Goal: Contribute content

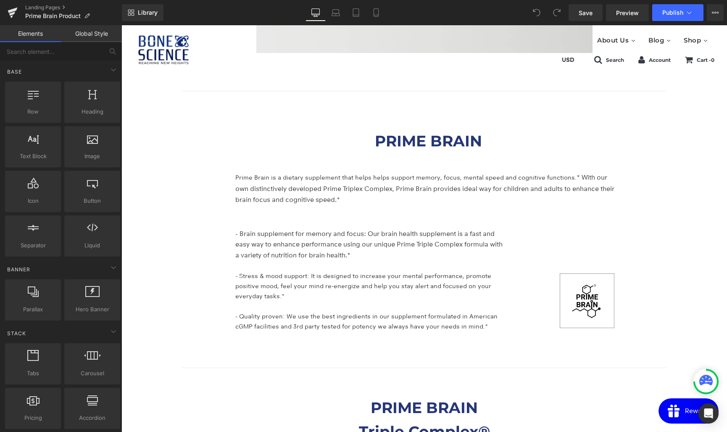
scroll to position [1390, 0]
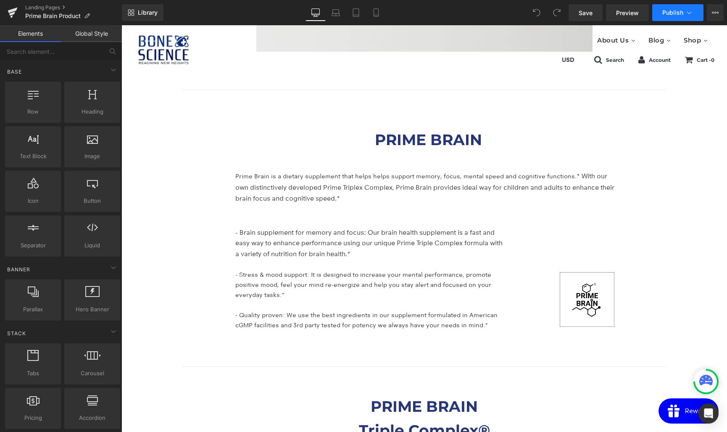
click at [665, 13] on span "Publish" at bounding box center [672, 12] width 21 height 7
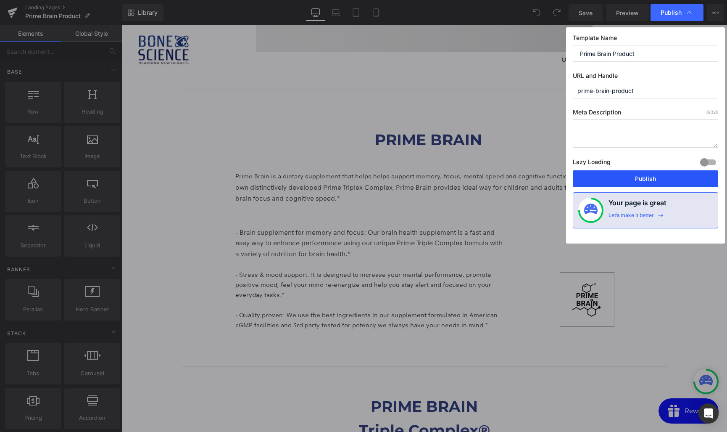
click at [638, 181] on button "Publish" at bounding box center [645, 178] width 145 height 17
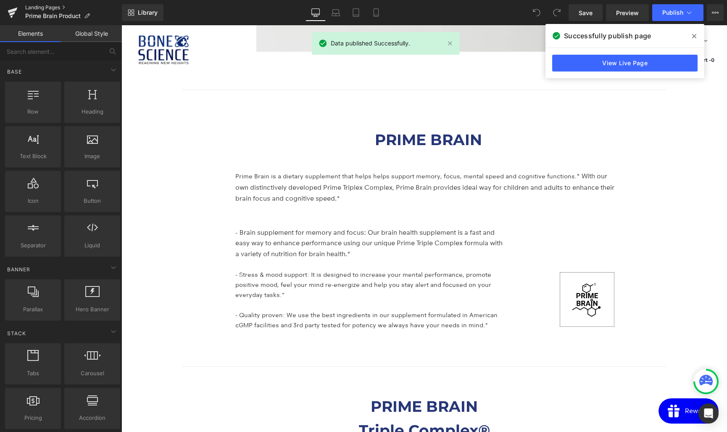
click at [40, 8] on link "Landing Pages" at bounding box center [73, 7] width 97 height 7
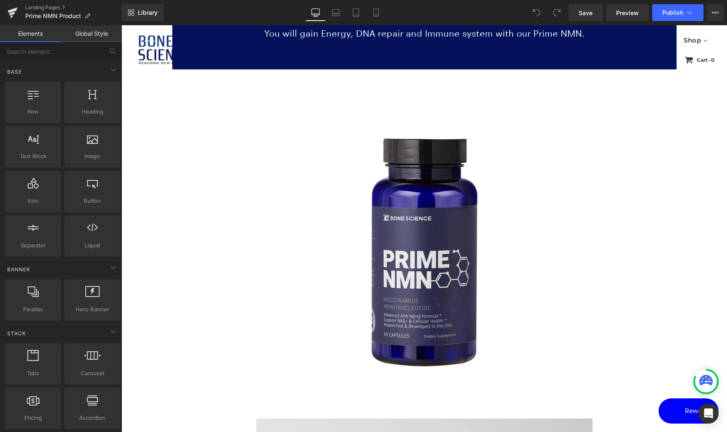
scroll to position [725, 0]
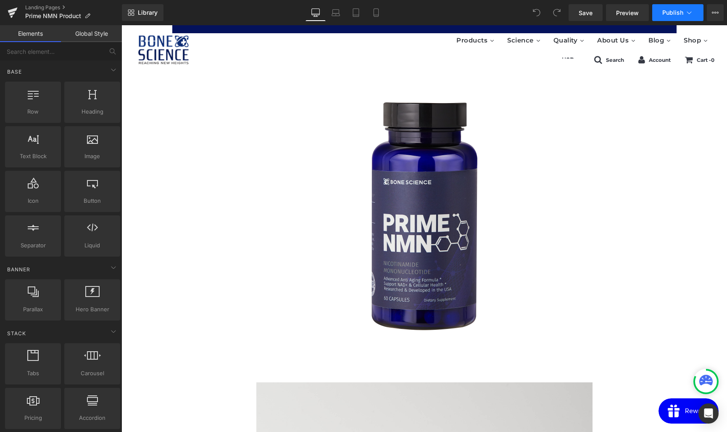
click at [664, 13] on span "Publish" at bounding box center [672, 12] width 21 height 7
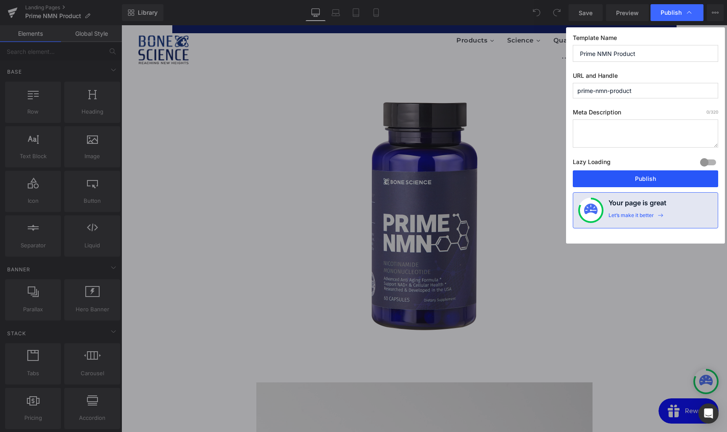
click at [644, 177] on button "Publish" at bounding box center [645, 178] width 145 height 17
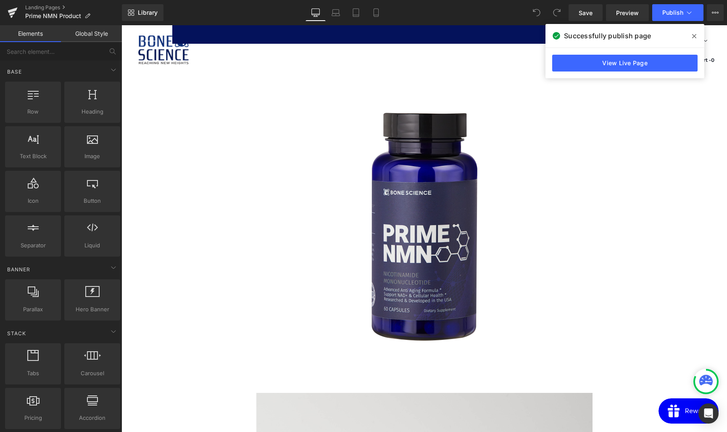
scroll to position [691, 0]
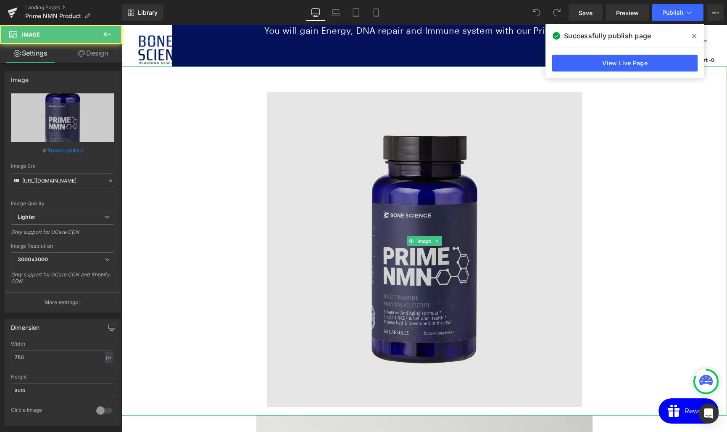
click at [409, 229] on img at bounding box center [424, 240] width 315 height 349
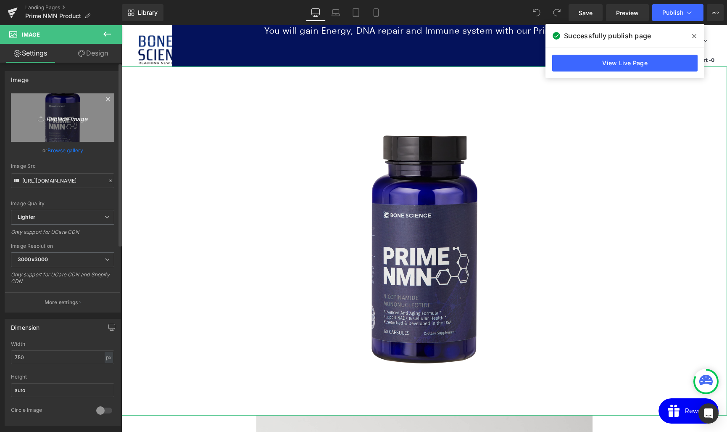
click at [63, 117] on icon "Replace Image" at bounding box center [62, 117] width 67 height 11
type input "C:\fakepath\박스+제품_250728.png"
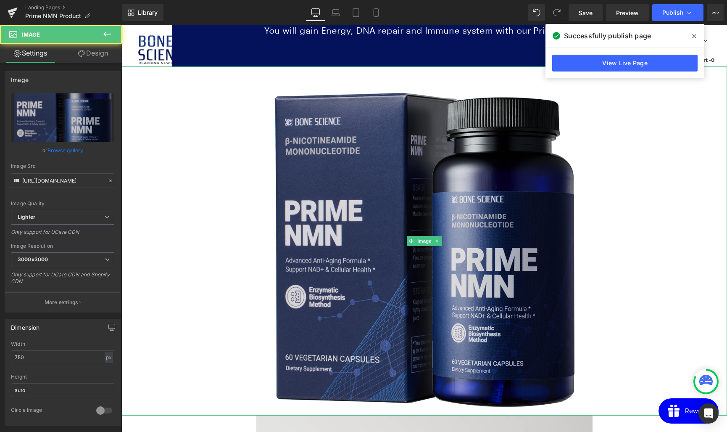
click at [428, 283] on img at bounding box center [424, 240] width 315 height 349
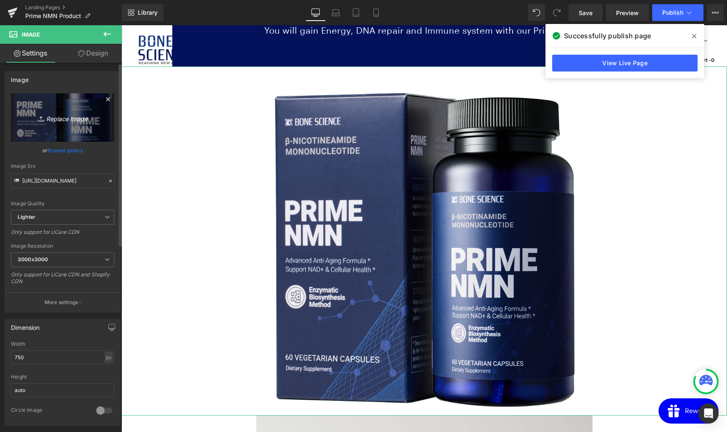
click at [66, 127] on link "Replace Image" at bounding box center [62, 117] width 103 height 48
type input "C:\fakepath\박스+제품_250728_small.png"
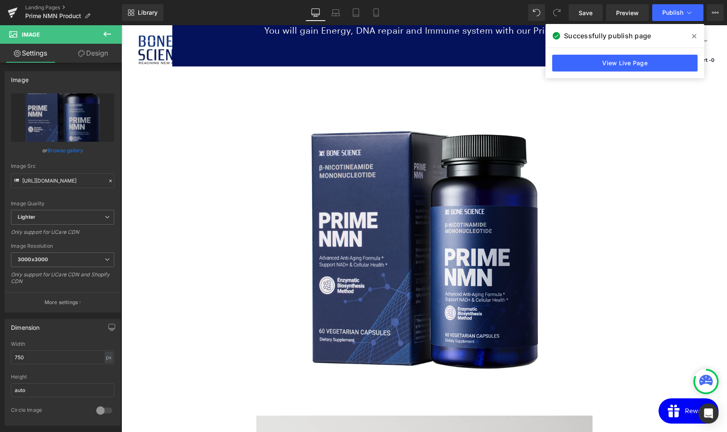
click at [696, 37] on icon at bounding box center [694, 36] width 4 height 7
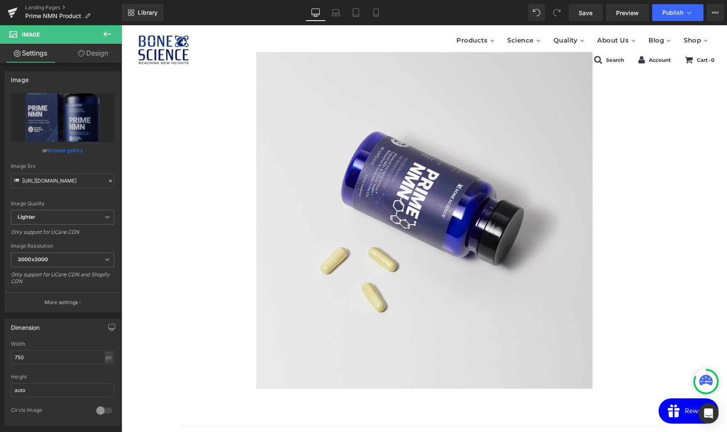
scroll to position [1056, 0]
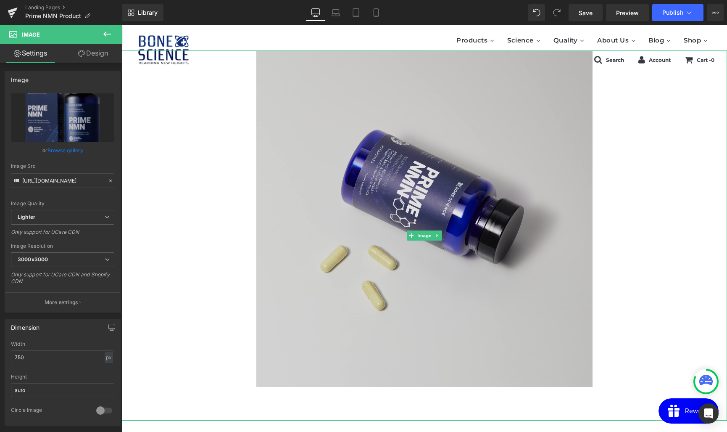
click at [423, 146] on img at bounding box center [424, 235] width 336 height 370
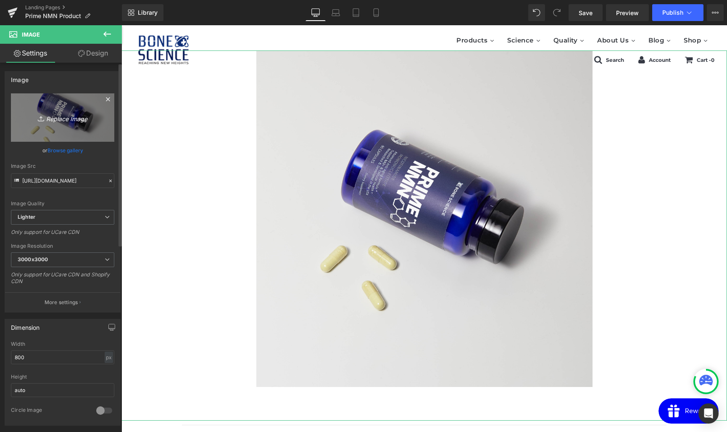
click at [62, 118] on icon "Replace Image" at bounding box center [62, 117] width 67 height 11
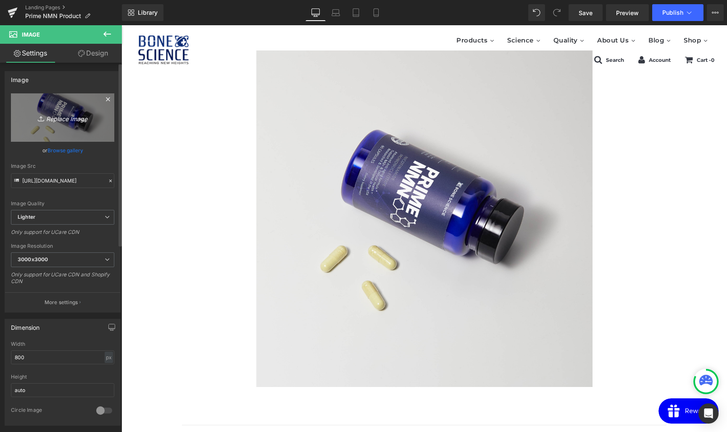
scroll to position [1056, 0]
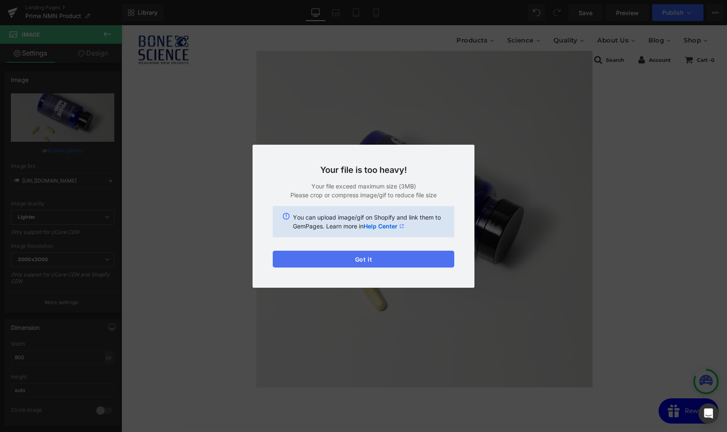
click at [363, 259] on button "Got it" at bounding box center [364, 259] width 182 height 17
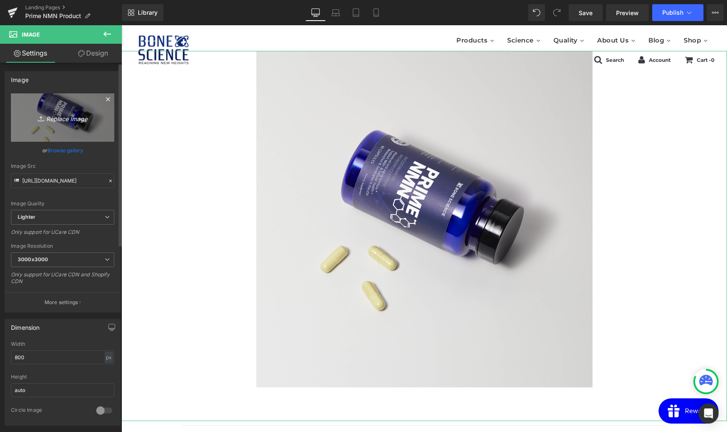
click at [60, 119] on icon "Replace Image" at bounding box center [62, 117] width 67 height 11
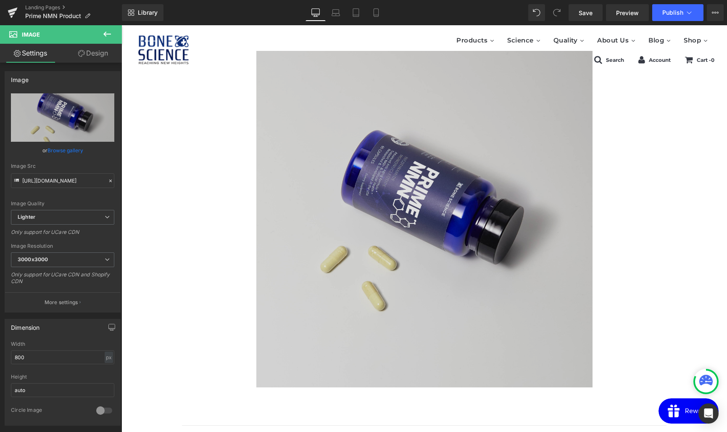
type input "C:\fakepath\250521_Bonescience_10158_3.jpg"
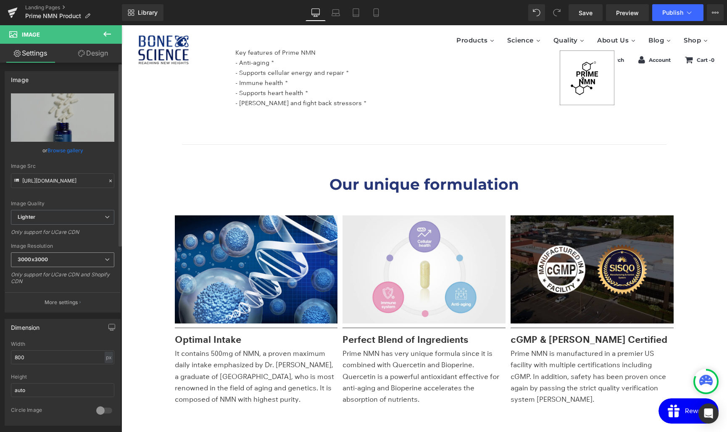
scroll to position [1766, 0]
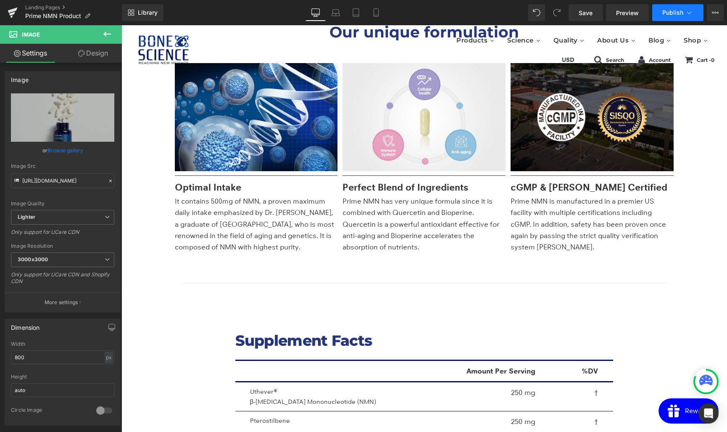
click at [672, 11] on span "Publish" at bounding box center [672, 12] width 21 height 7
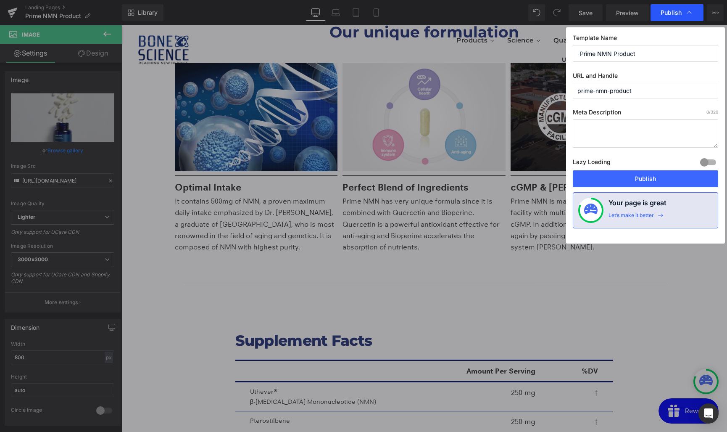
click at [671, 16] on span "Publish" at bounding box center [671, 13] width 21 height 8
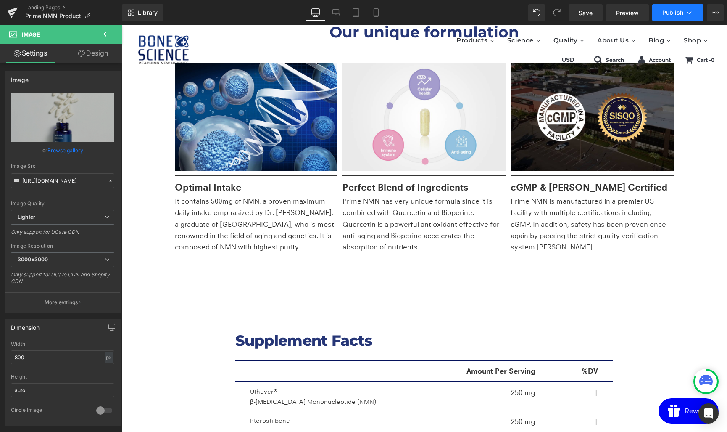
click at [673, 11] on span "Publish" at bounding box center [672, 12] width 21 height 7
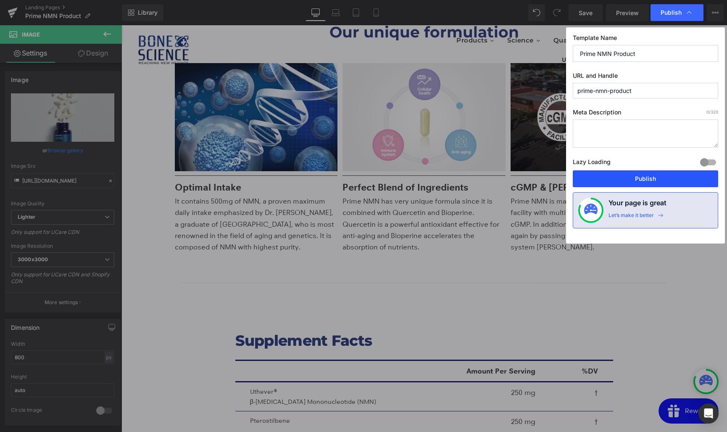
click at [622, 178] on button "Publish" at bounding box center [645, 178] width 145 height 17
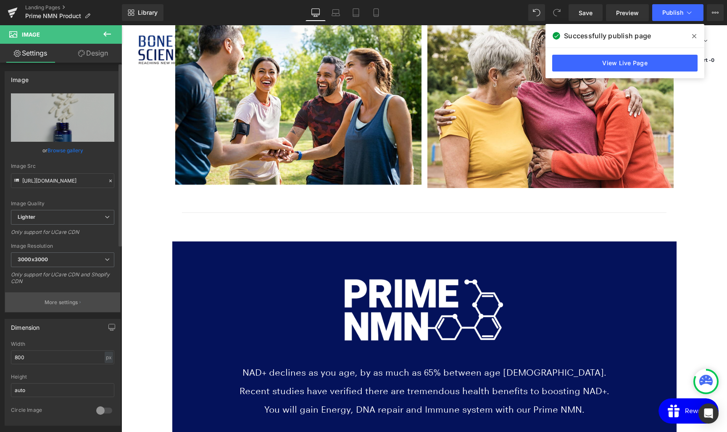
scroll to position [0, 0]
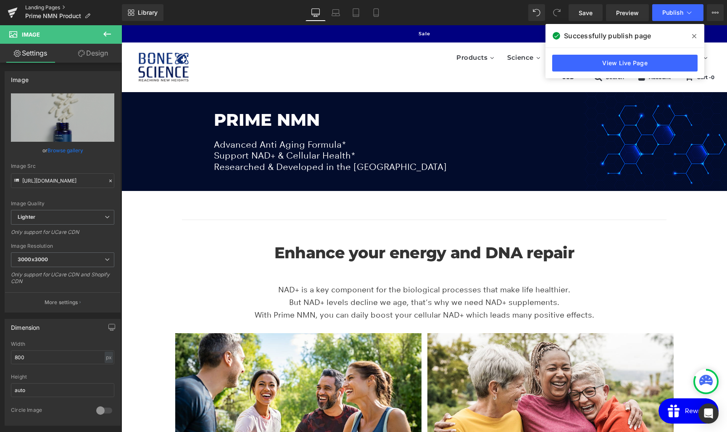
click at [42, 7] on link "Landing Pages" at bounding box center [73, 7] width 97 height 7
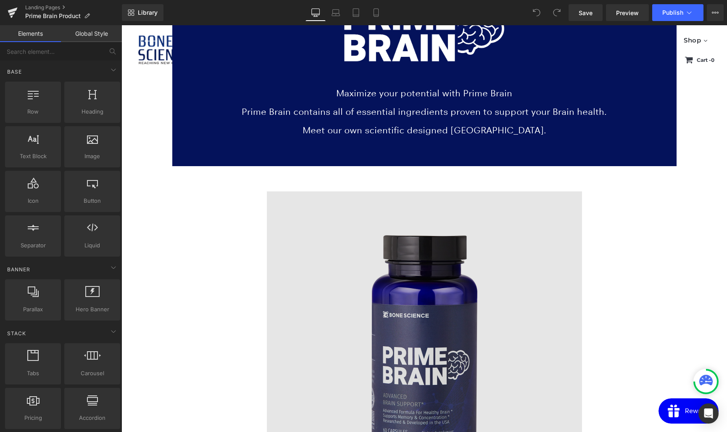
scroll to position [651, 0]
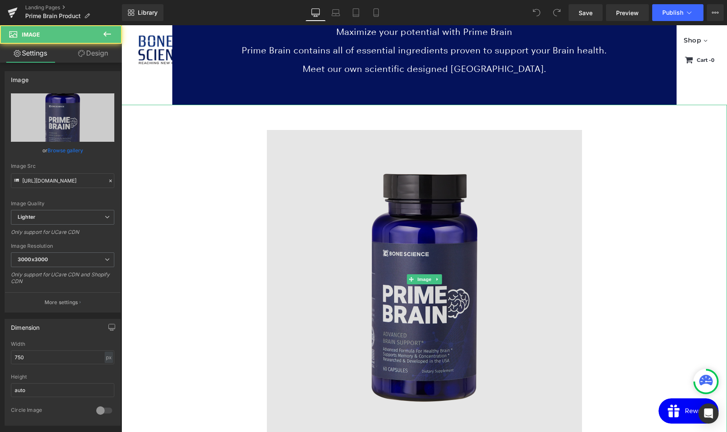
click at [416, 295] on img at bounding box center [424, 279] width 315 height 349
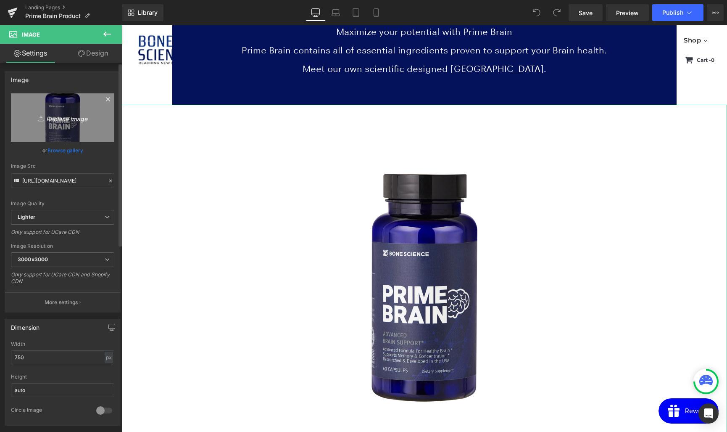
click at [66, 119] on icon "Replace Image" at bounding box center [62, 117] width 67 height 11
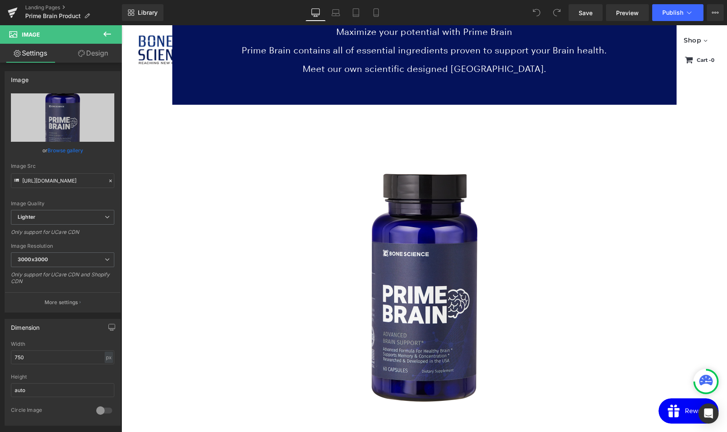
type input "C:\fakepath\박스+제품_뇌x_small.png"
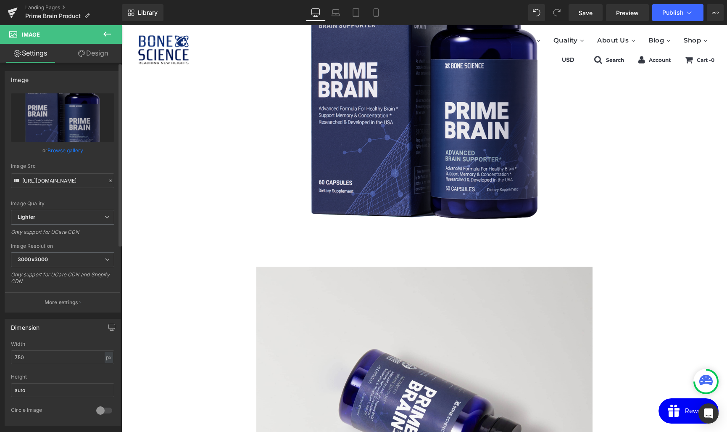
scroll to position [838, 0]
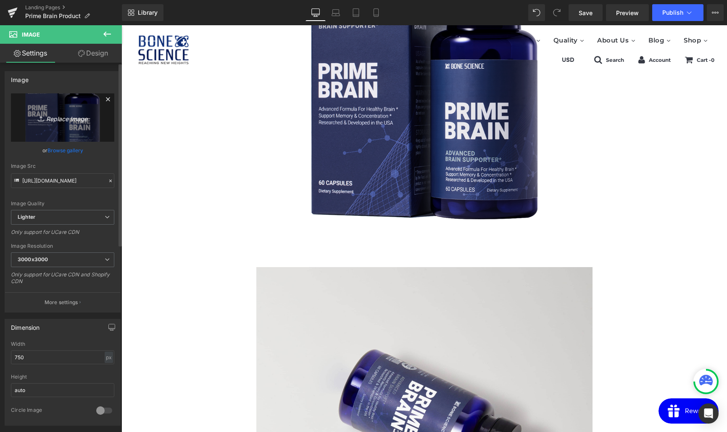
click at [65, 121] on icon "Replace Image" at bounding box center [62, 117] width 67 height 11
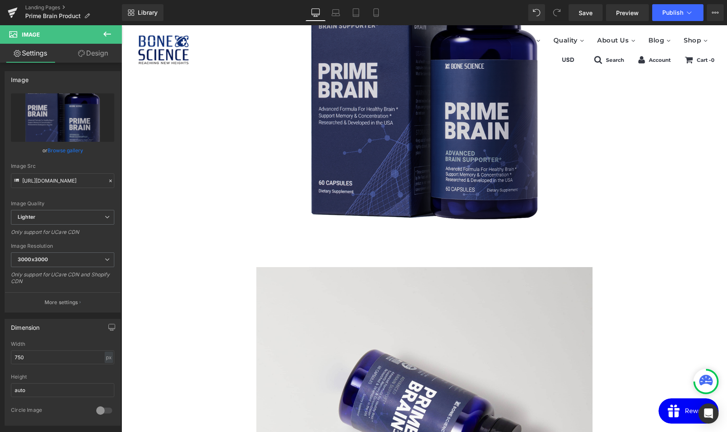
scroll to position [743, 0]
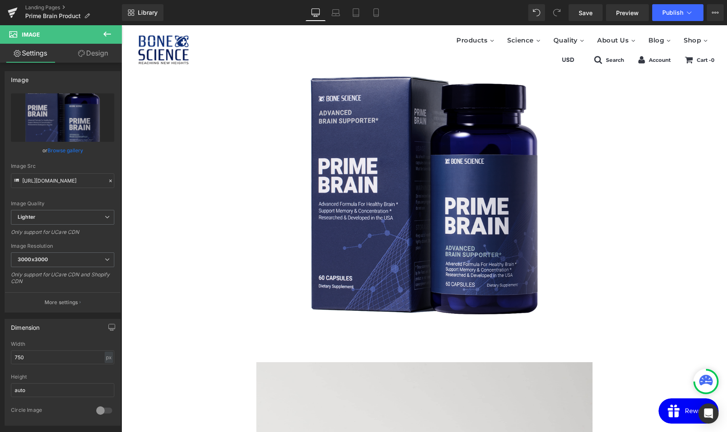
type input "C:\fakepath\박스+제품_250918_small.png"
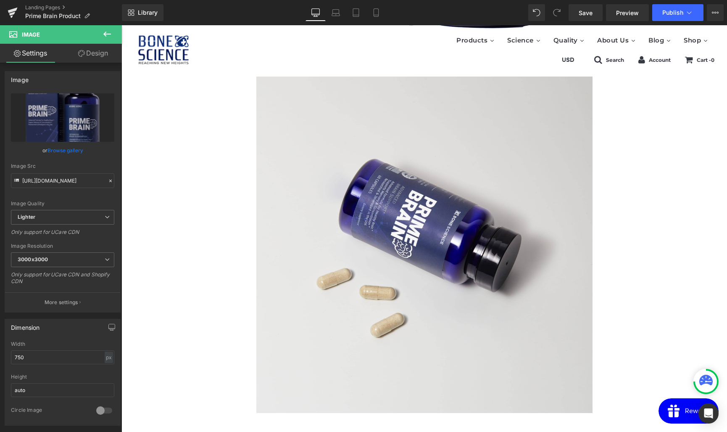
scroll to position [1029, 0]
click at [711, 174] on div at bounding box center [424, 261] width 606 height 370
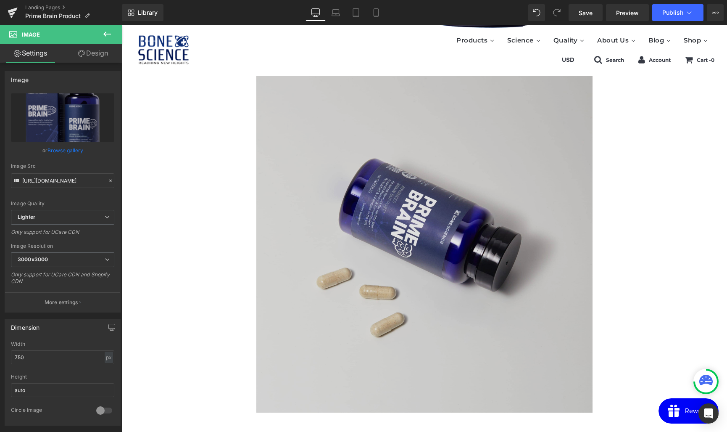
click at [385, 234] on img at bounding box center [424, 261] width 336 height 370
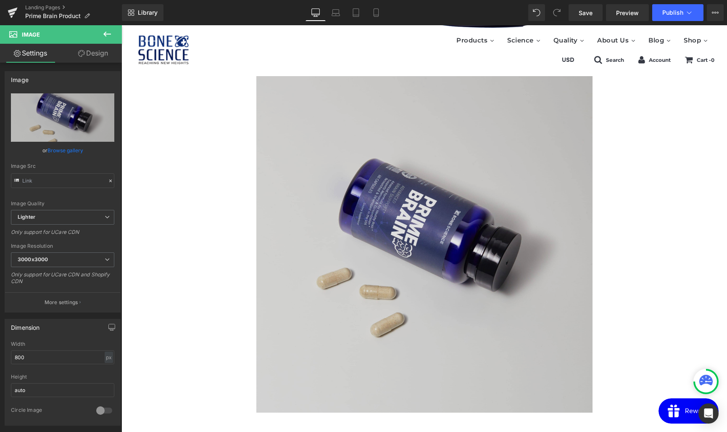
click at [430, 234] on img at bounding box center [424, 261] width 336 height 370
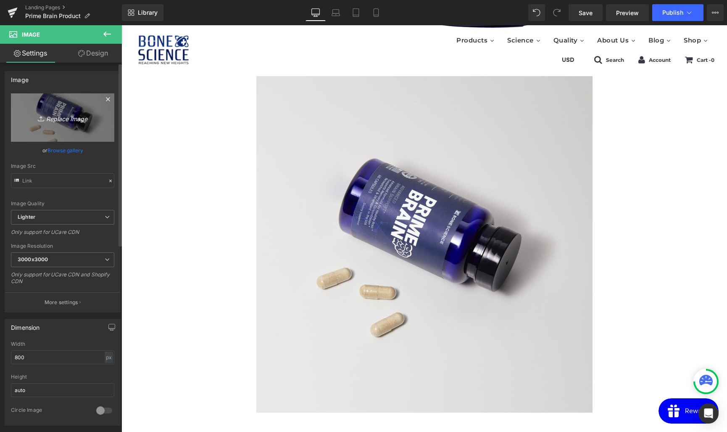
click at [62, 121] on icon "Replace Image" at bounding box center [62, 117] width 67 height 11
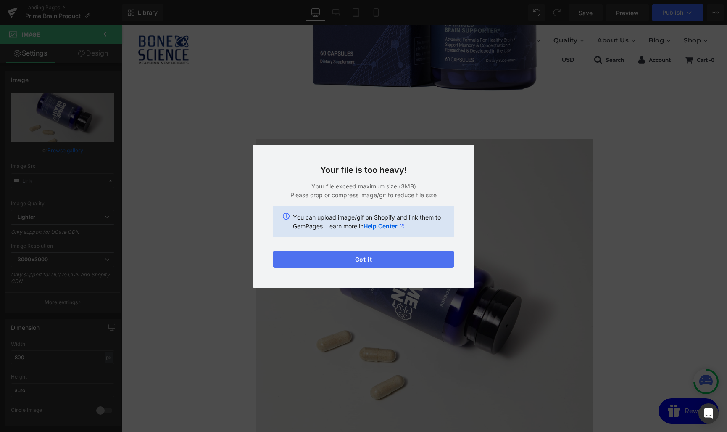
click at [362, 260] on button "Got it" at bounding box center [364, 259] width 182 height 17
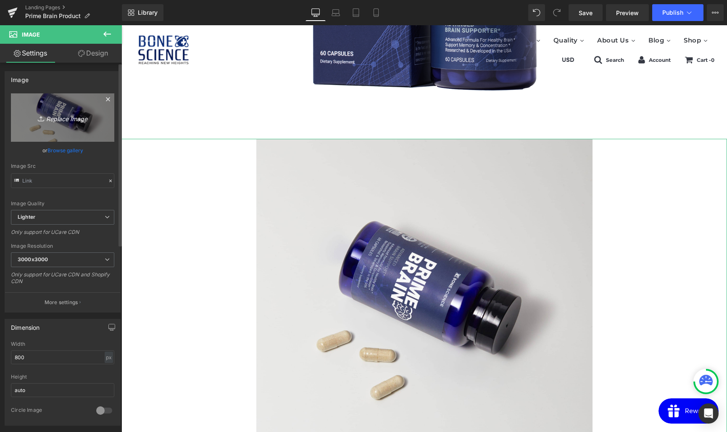
click at [66, 119] on icon "Replace Image" at bounding box center [62, 117] width 67 height 11
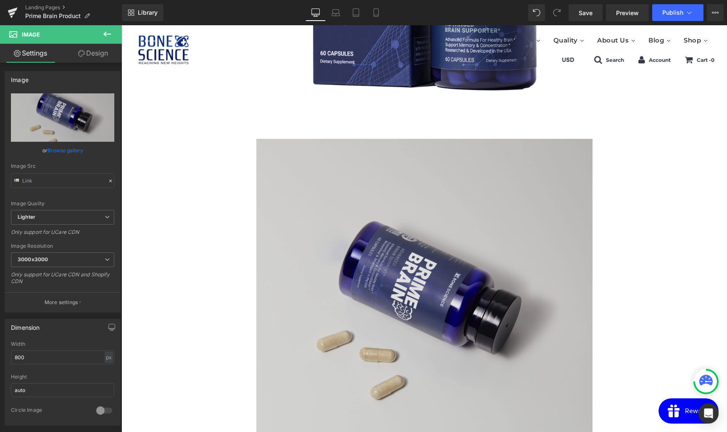
type input "C:\fakepath\250521_Bonescience_10158_2.jpg"
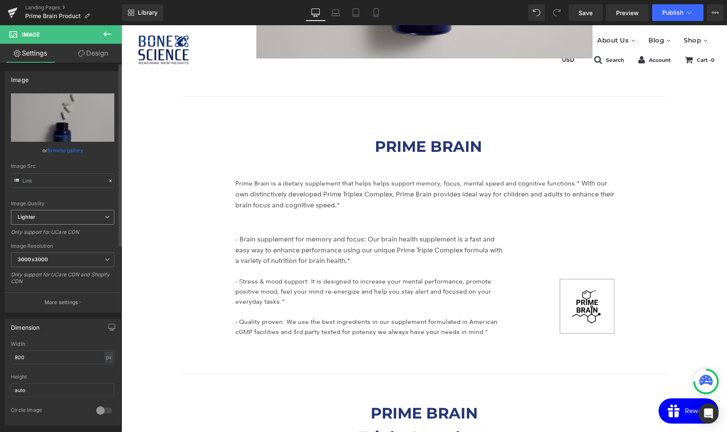
scroll to position [1361, 0]
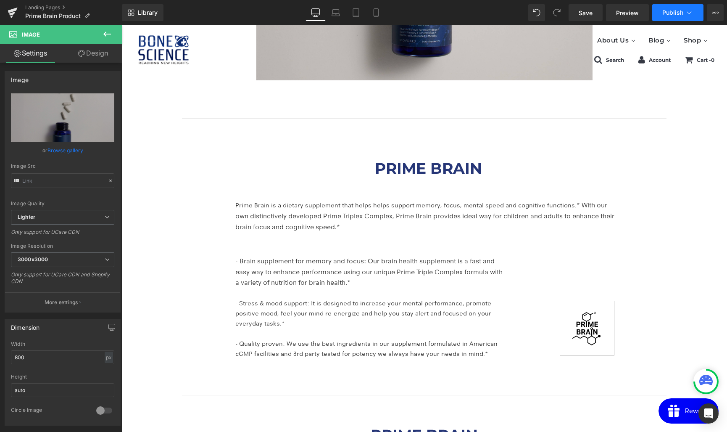
click at [668, 13] on span "Publish" at bounding box center [672, 12] width 21 height 7
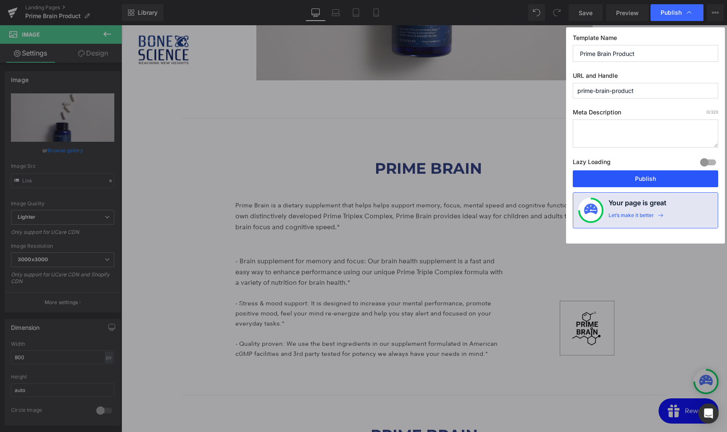
click at [631, 179] on button "Publish" at bounding box center [645, 178] width 145 height 17
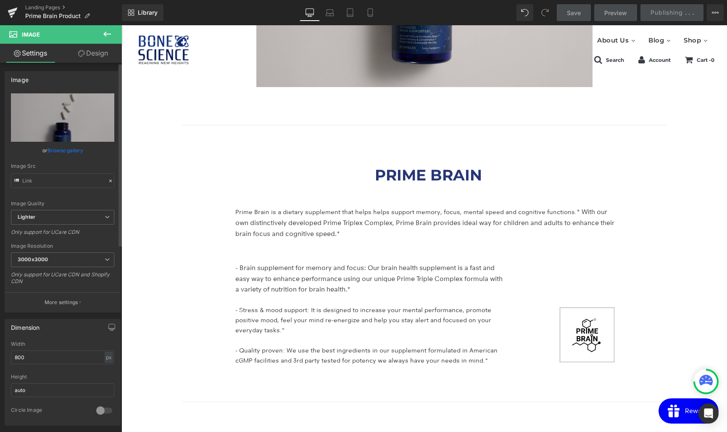
scroll to position [1353, 0]
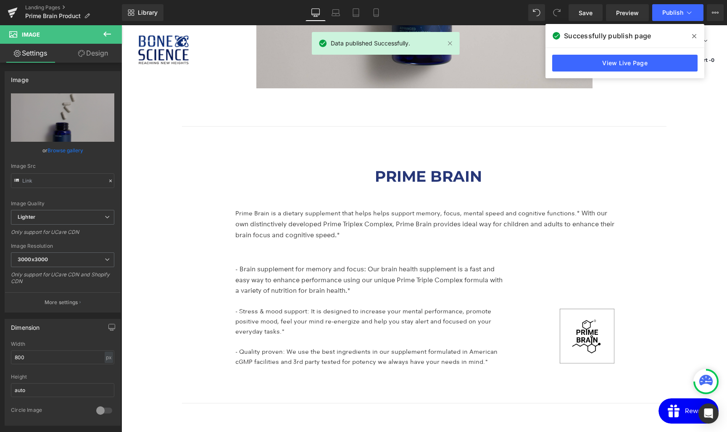
click at [696, 34] on icon at bounding box center [694, 36] width 4 height 7
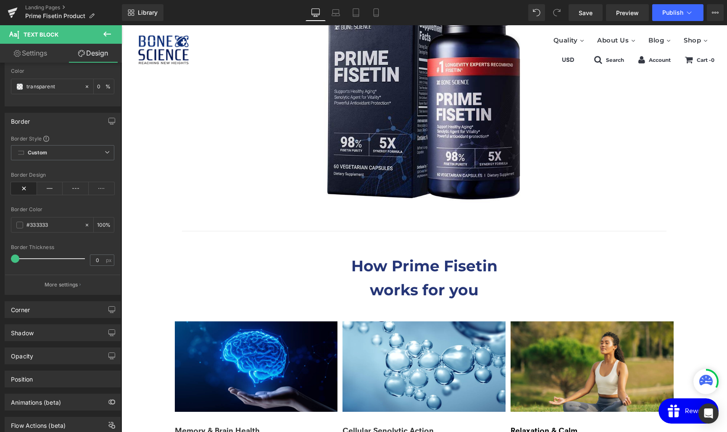
scroll to position [852, 0]
